Goal: Communication & Community: Share content

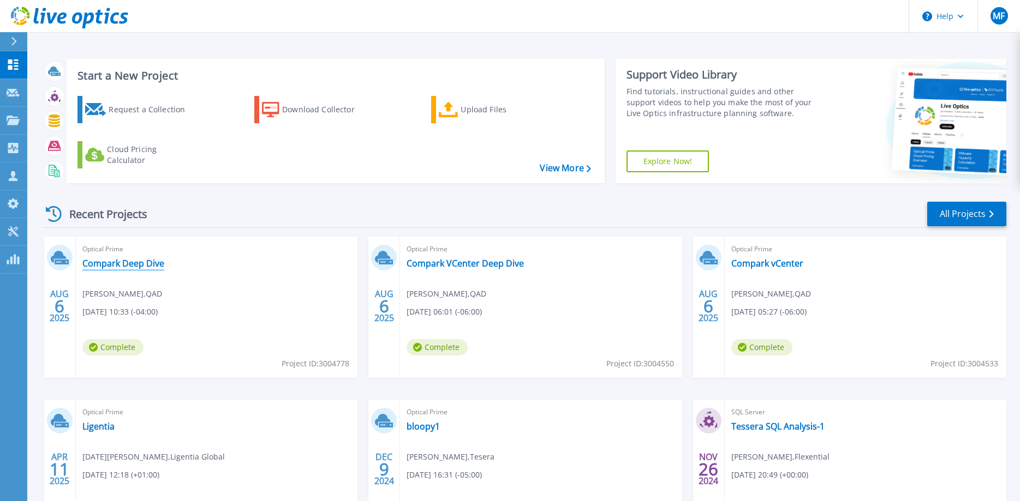
click at [150, 264] on link "Compark Deep Dive" at bounding box center [123, 263] width 82 height 11
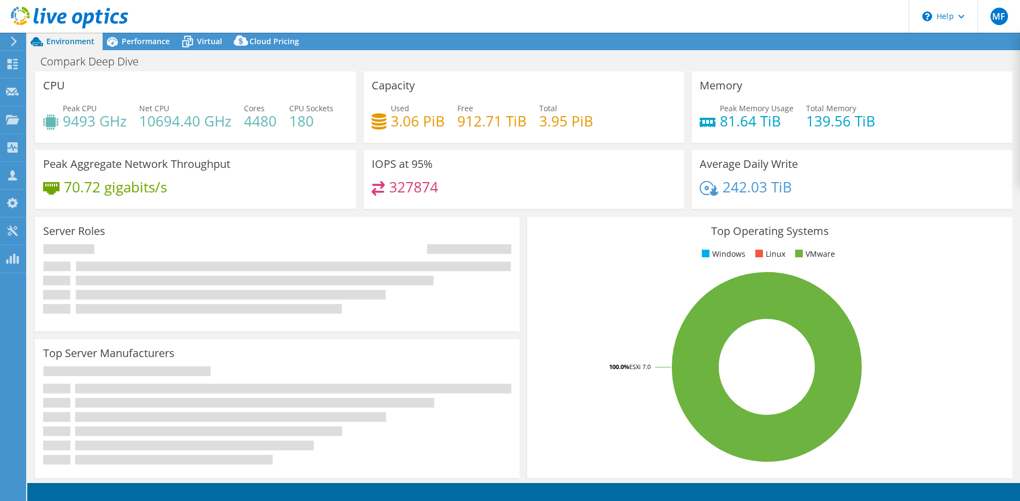
select select "USD"
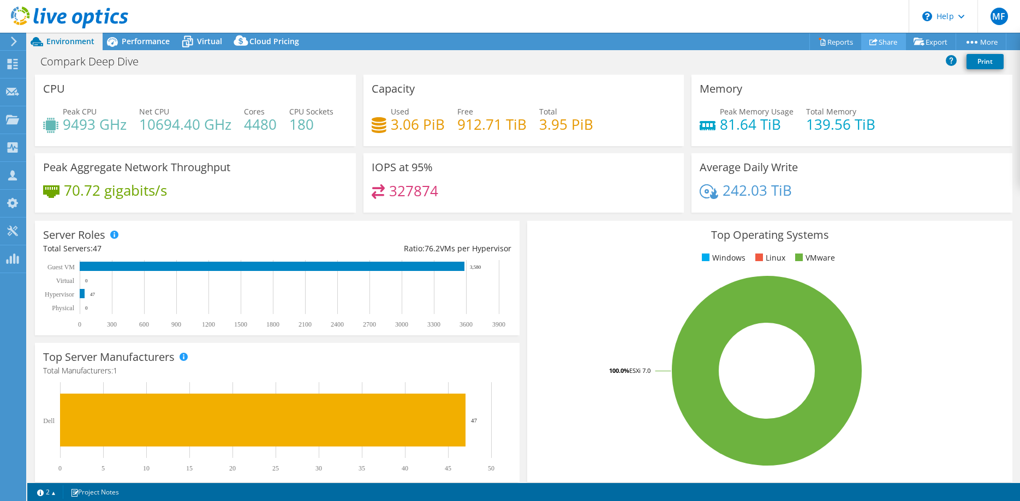
click at [882, 41] on link "Share" at bounding box center [883, 41] width 45 height 17
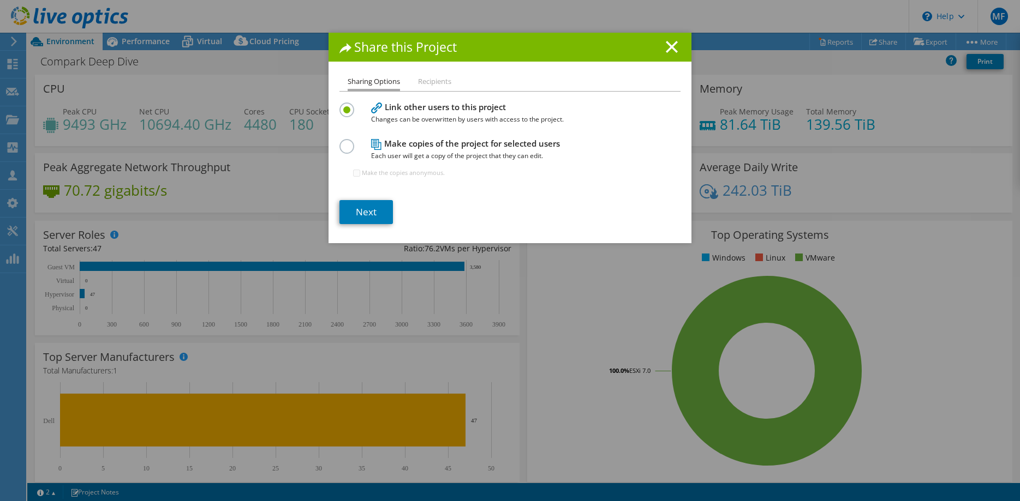
click at [408, 157] on span "Each user will get a copy of the project that they can edit." at bounding box center [507, 156] width 273 height 12
click at [349, 142] on label at bounding box center [348, 140] width 19 height 3
click at [0, 0] on input "radio" at bounding box center [0, 0] width 0 height 0
click at [377, 206] on link "Next" at bounding box center [365, 212] width 53 height 24
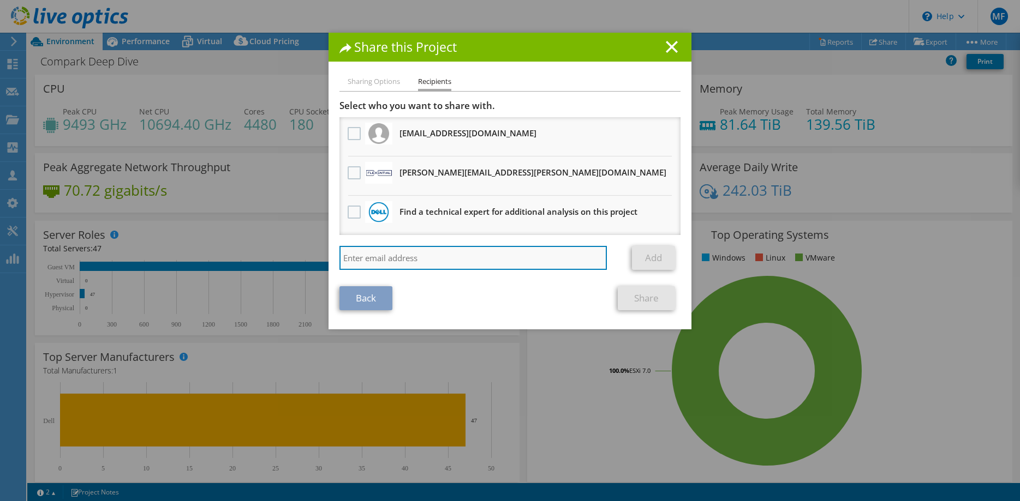
click at [447, 253] on input "search" at bounding box center [472, 258] width 267 height 24
type input "[PERSON_NAME]."
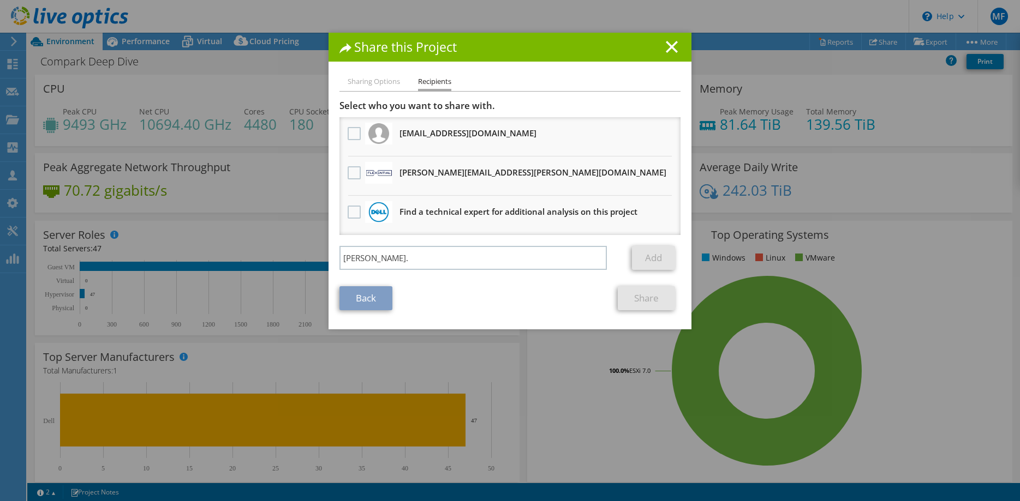
click at [799, 17] on div "Share this Project Sharing Options Recipients Link other users to this project …" at bounding box center [510, 250] width 1020 height 501
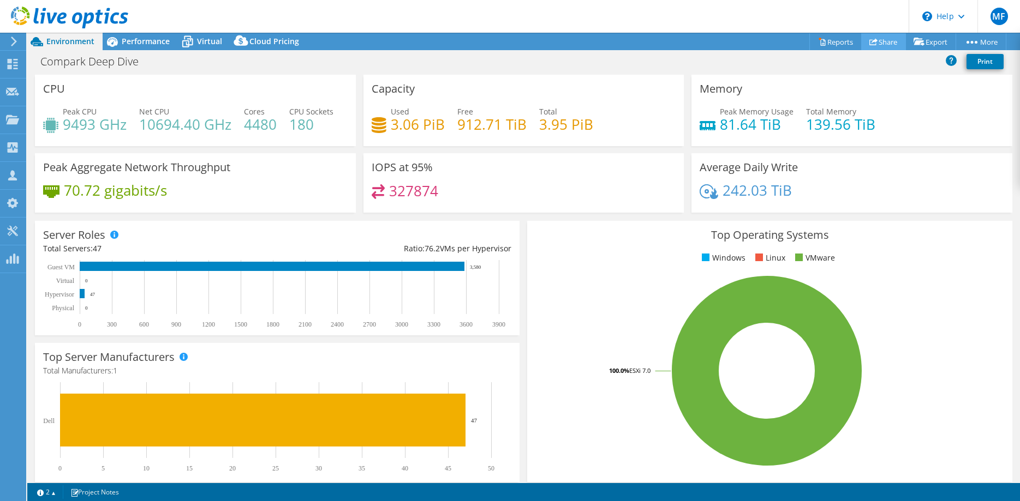
click at [877, 42] on link "Share" at bounding box center [883, 41] width 45 height 17
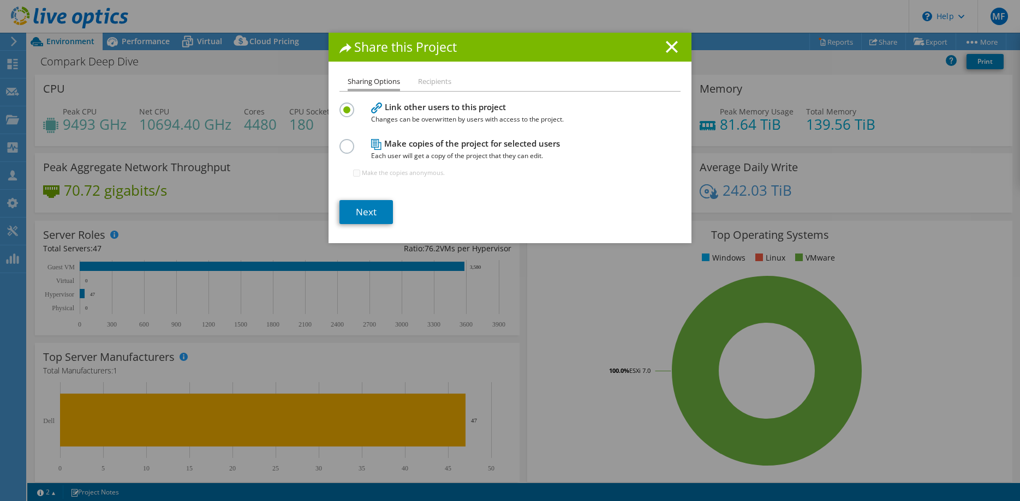
click at [347, 142] on label at bounding box center [348, 140] width 19 height 3
click at [0, 0] on input "radio" at bounding box center [0, 0] width 0 height 0
click at [375, 209] on link "Next" at bounding box center [365, 212] width 53 height 24
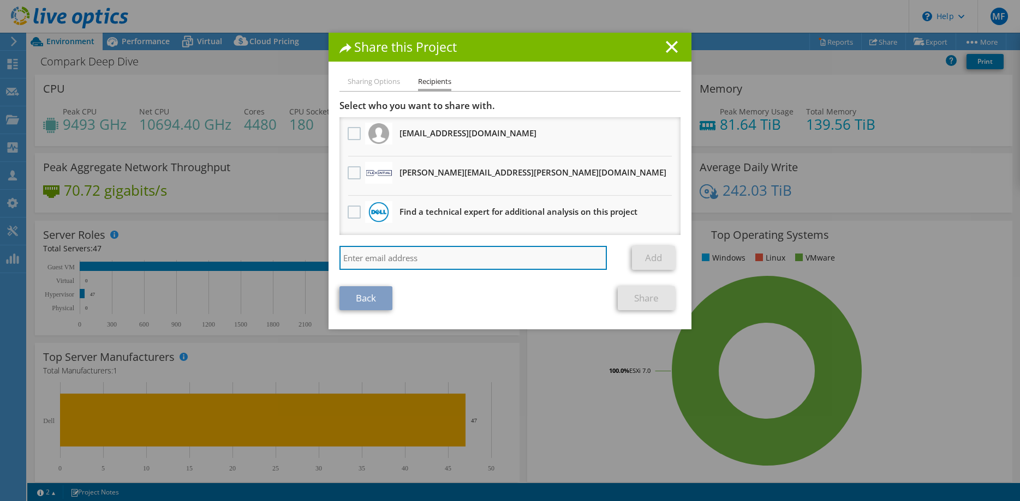
click at [404, 257] on input "search" at bounding box center [472, 258] width 267 height 24
paste input "[PERSON_NAME][EMAIL_ADDRESS][PERSON_NAME][DOMAIN_NAME]"
type input "[PERSON_NAME][EMAIL_ADDRESS][PERSON_NAME][DOMAIN_NAME]"
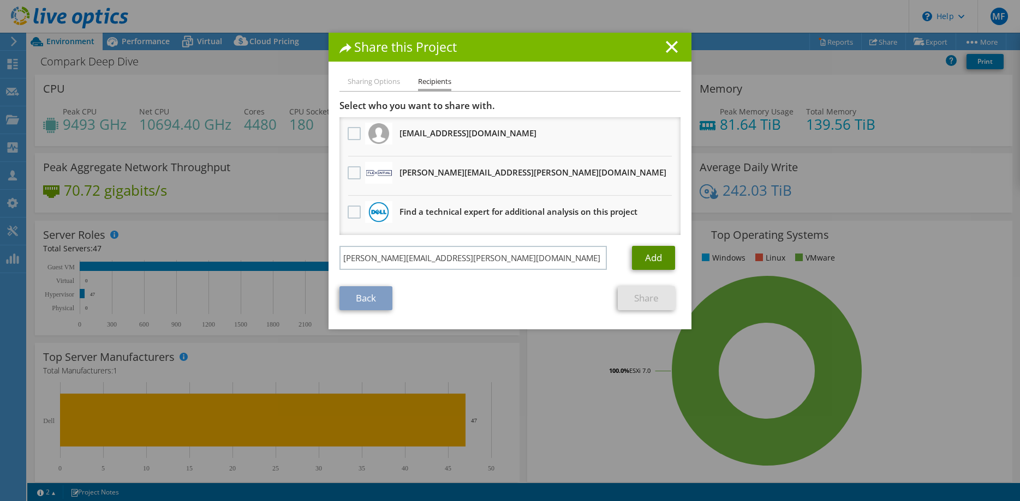
click at [644, 255] on link "Add" at bounding box center [653, 258] width 43 height 24
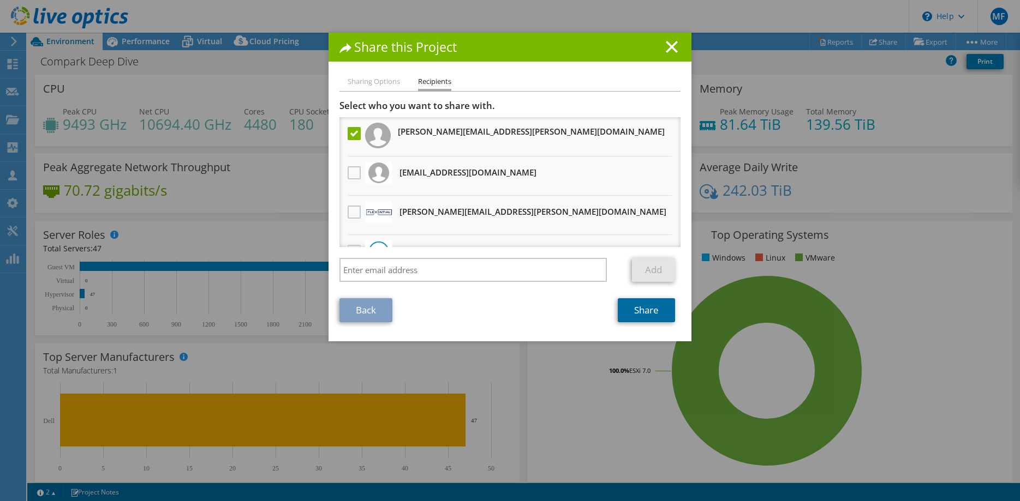
click at [648, 314] on link "Share" at bounding box center [646, 310] width 57 height 24
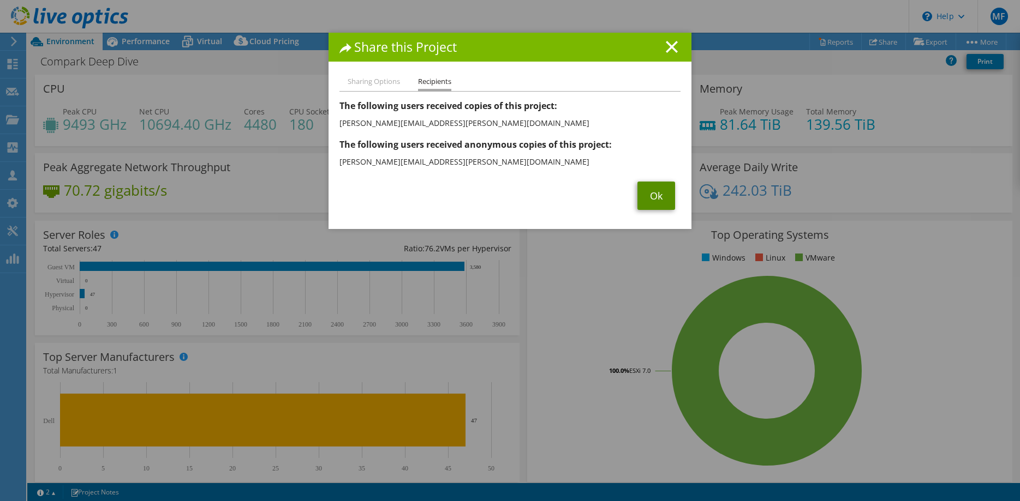
click at [662, 196] on link "Ok" at bounding box center [656, 196] width 38 height 28
